Goal: Task Accomplishment & Management: Use online tool/utility

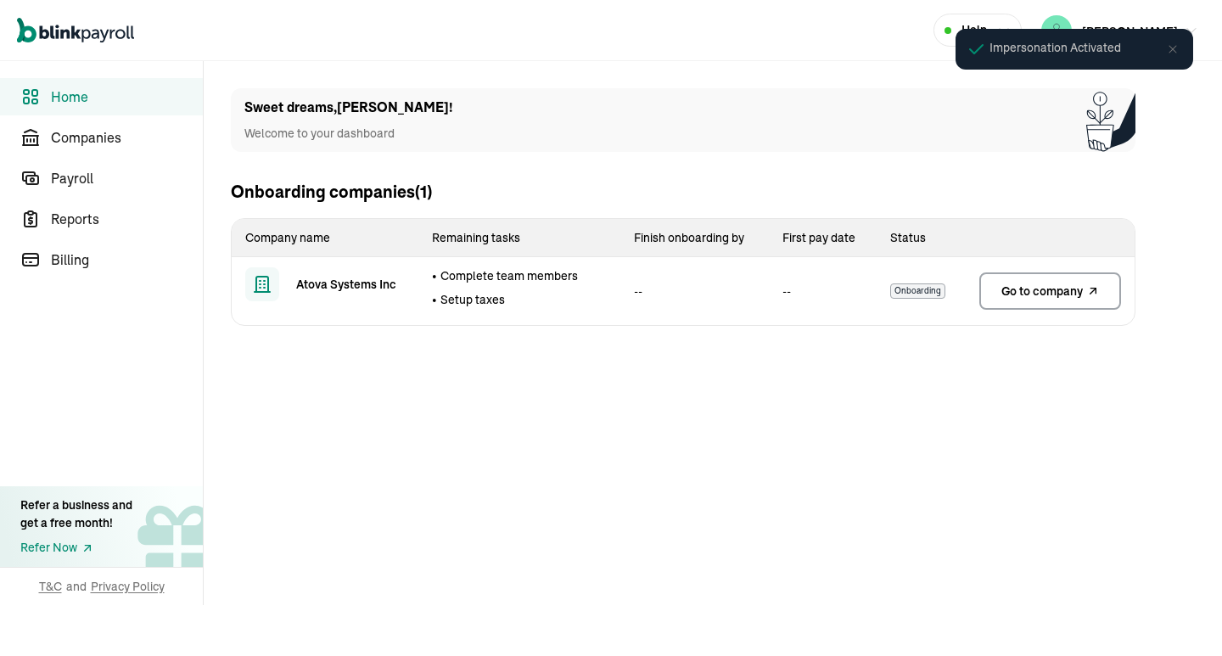
click at [393, 391] on main "Sweet dreams , [PERSON_NAME] ! Welcome to your dashboard Onboarding companies (…" at bounding box center [713, 358] width 1019 height 595
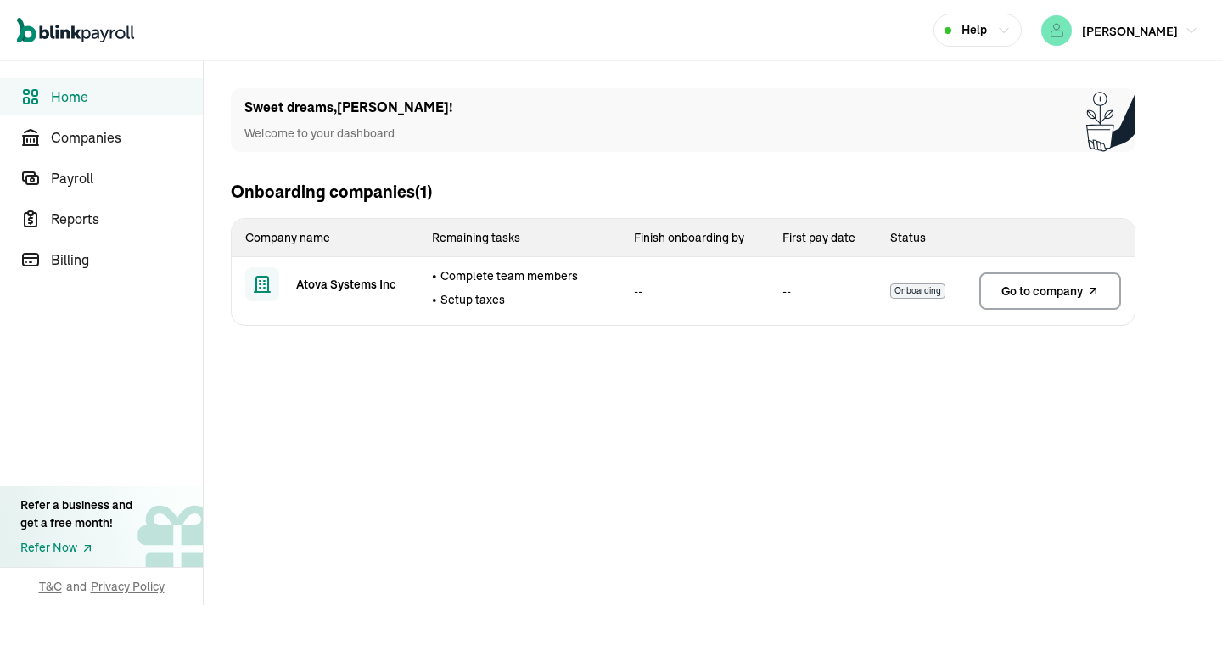
click at [1026, 295] on span "Go to company" at bounding box center [1042, 291] width 81 height 17
click at [61, 105] on span "Home" at bounding box center [127, 97] width 152 height 20
click at [74, 177] on span "Payroll" at bounding box center [127, 178] width 152 height 20
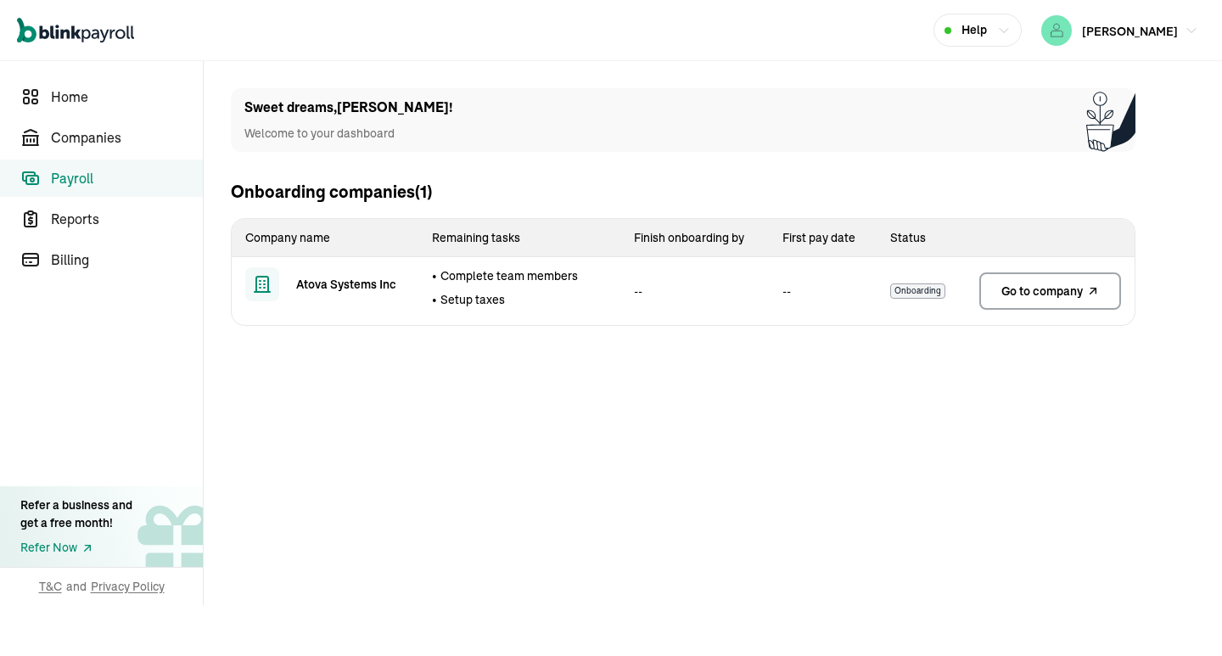
click at [78, 187] on span "Payroll" at bounding box center [127, 178] width 152 height 20
